Goal: Communication & Community: Connect with others

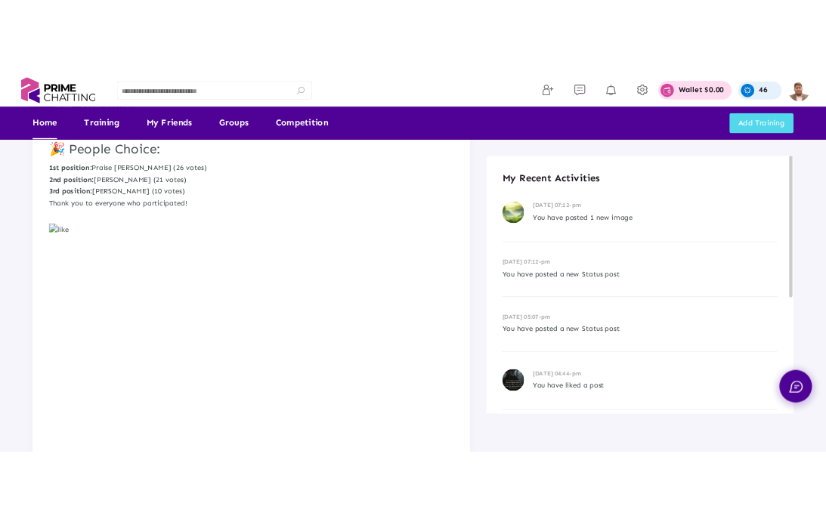
scroll to position [352, 0]
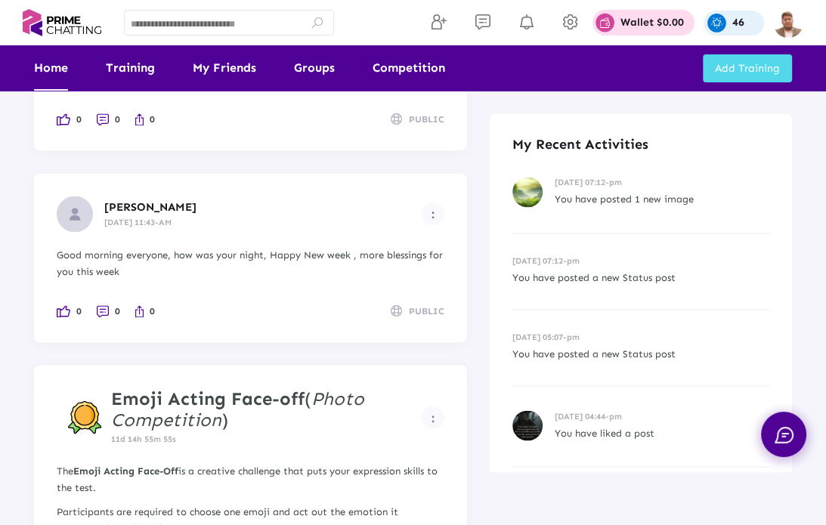
scroll to position [1738, 0]
